Goal: Information Seeking & Learning: Learn about a topic

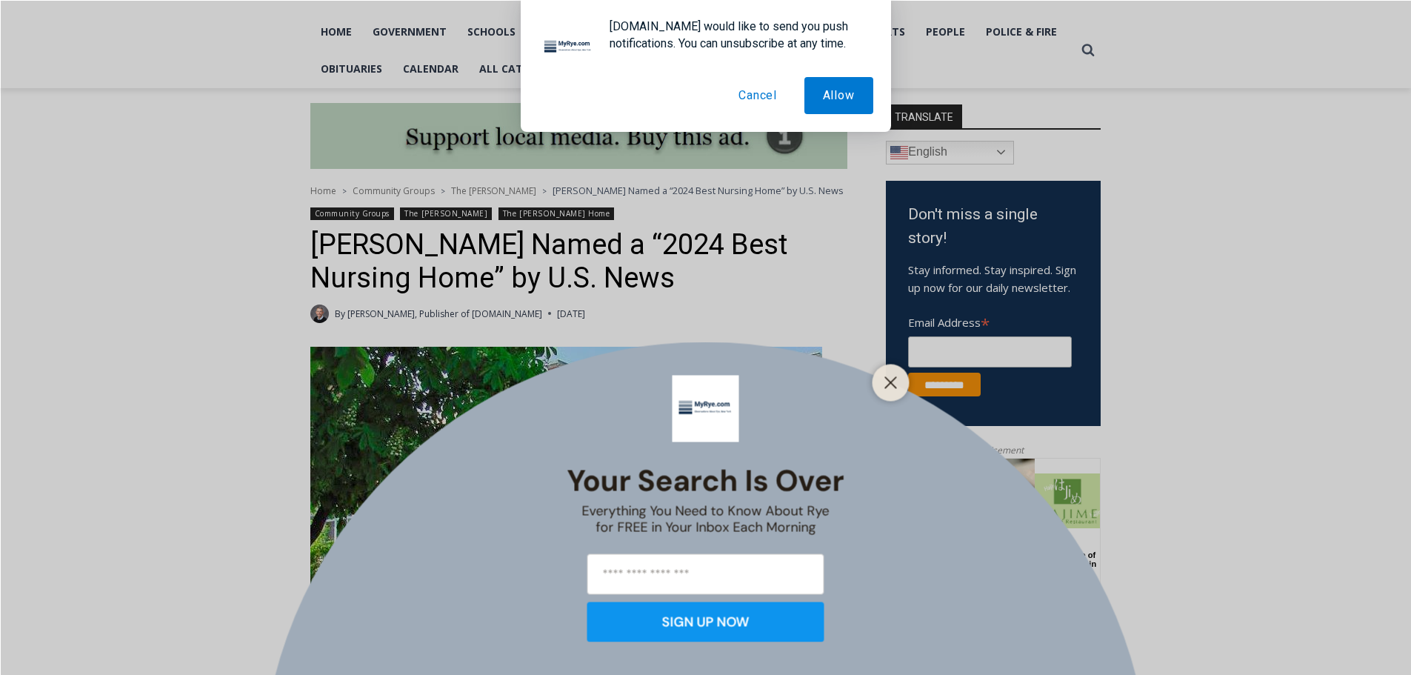
scroll to position [315, 0]
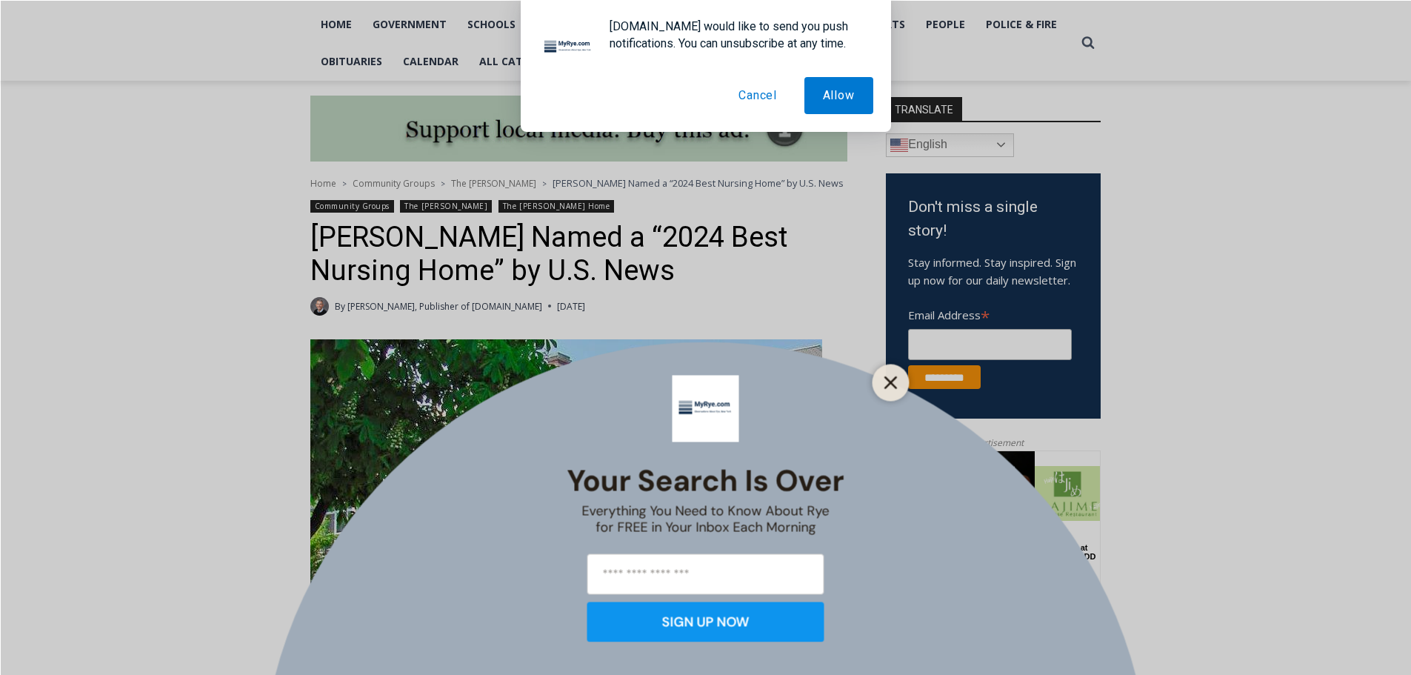
click at [882, 381] on button "Close" at bounding box center [891, 382] width 21 height 21
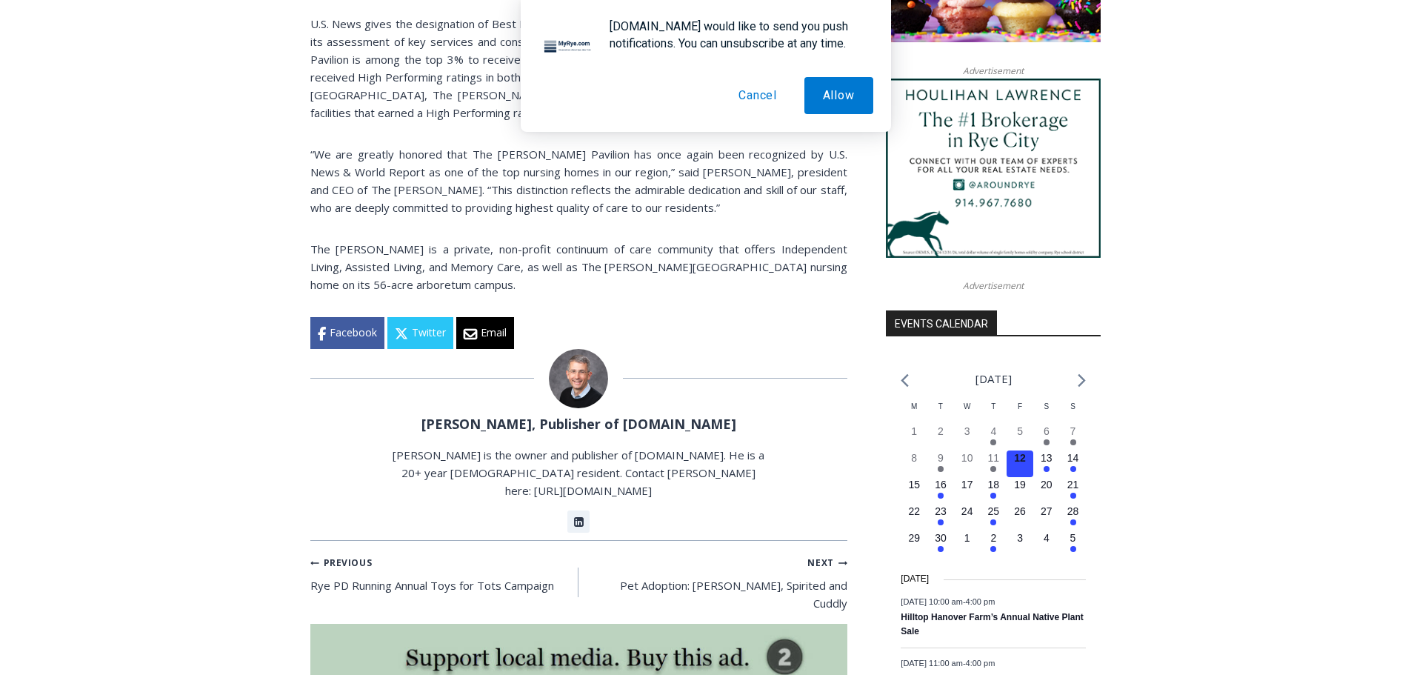
scroll to position [1337, 0]
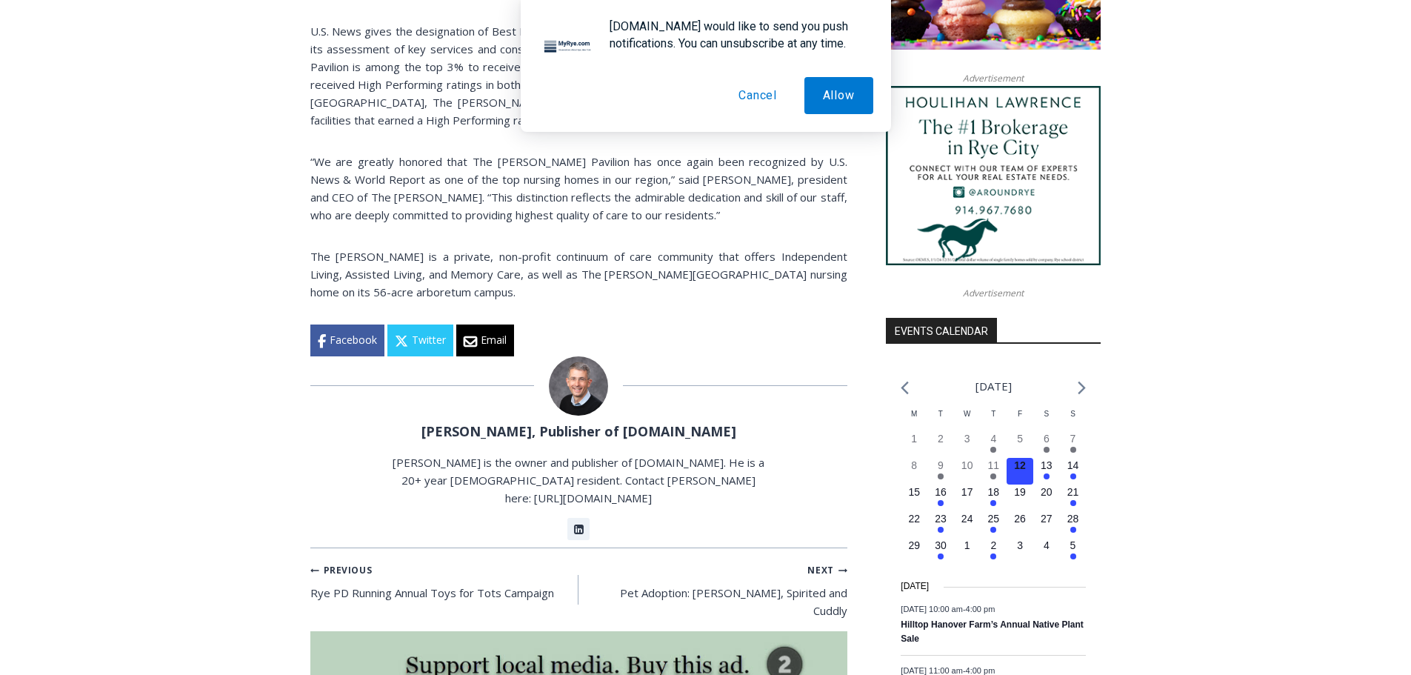
click at [764, 96] on button "Cancel" at bounding box center [758, 95] width 76 height 37
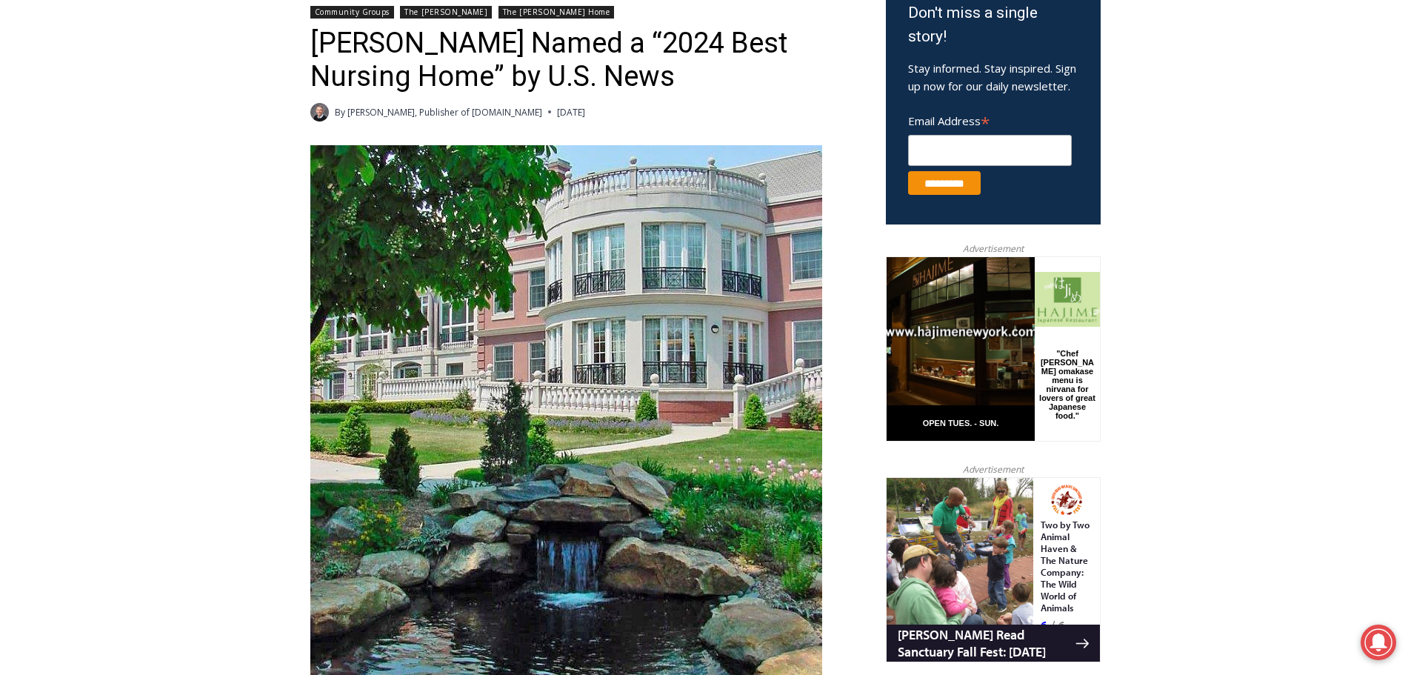
scroll to position [516, 0]
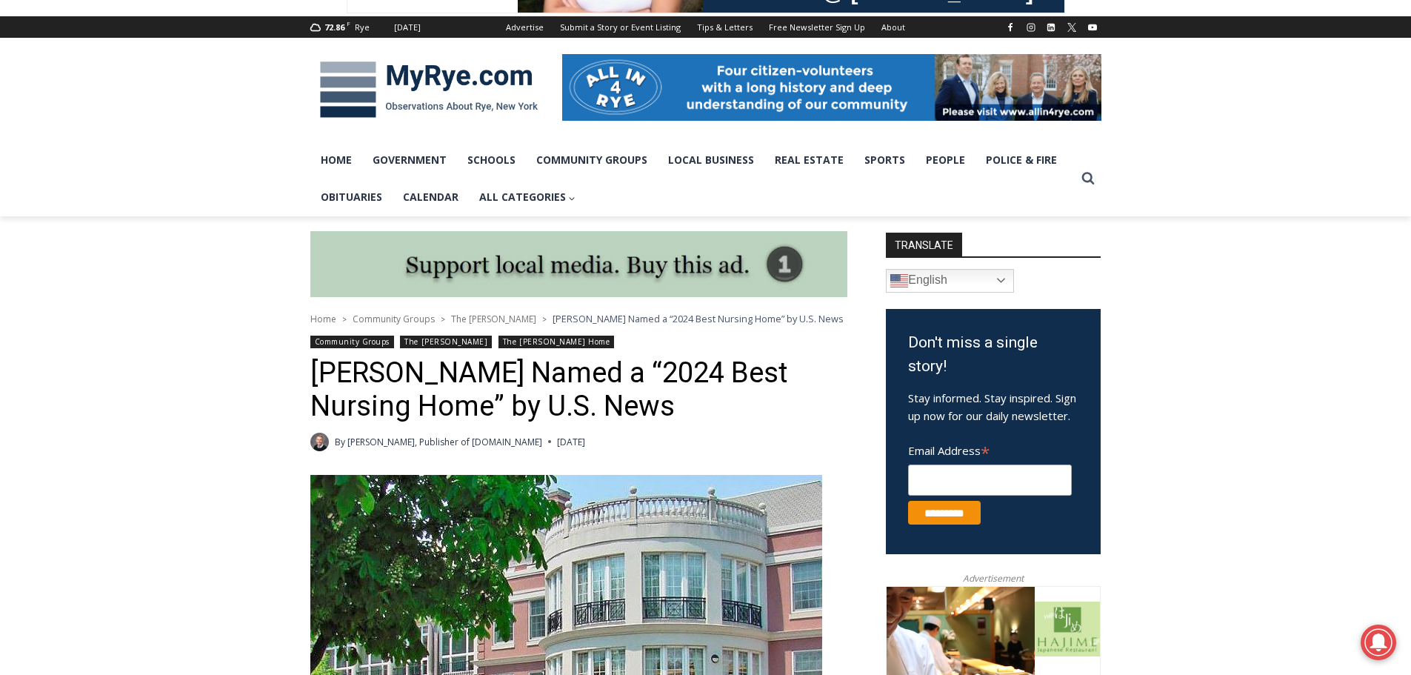
scroll to position [176, 0]
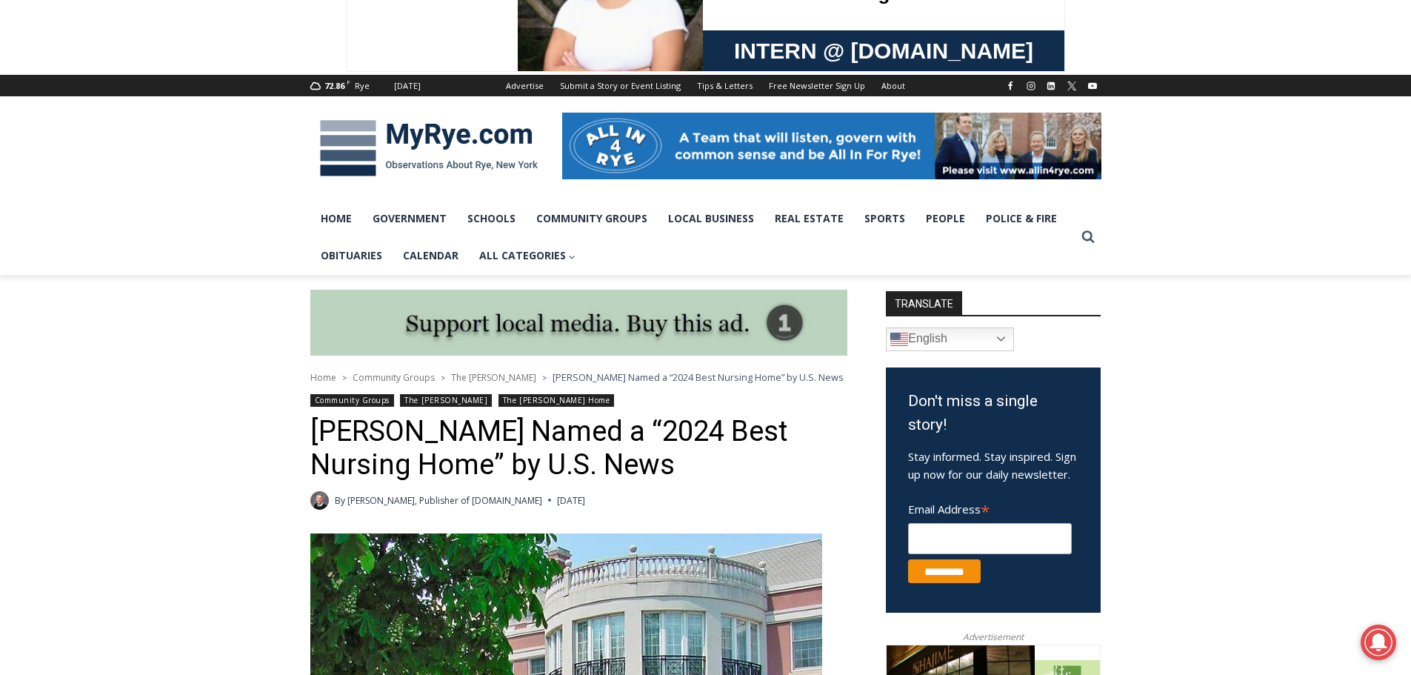
scroll to position [66, 0]
